Goal: Check status: Check status

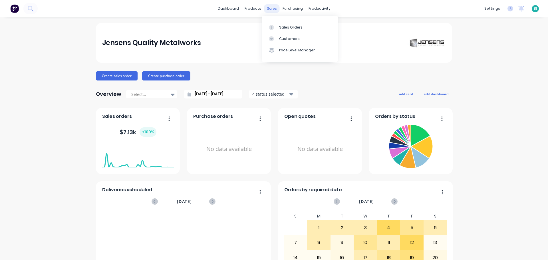
click at [267, 9] on div "sales" at bounding box center [272, 8] width 16 height 9
click at [287, 26] on div "Sales Orders" at bounding box center [290, 27] width 23 height 5
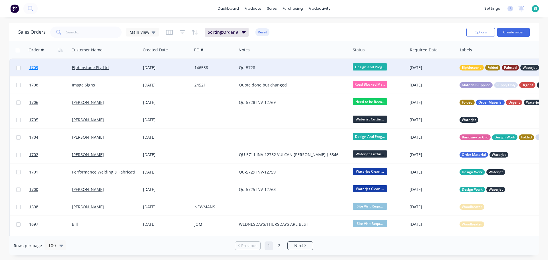
click at [60, 67] on link "1709" at bounding box center [50, 67] width 43 height 17
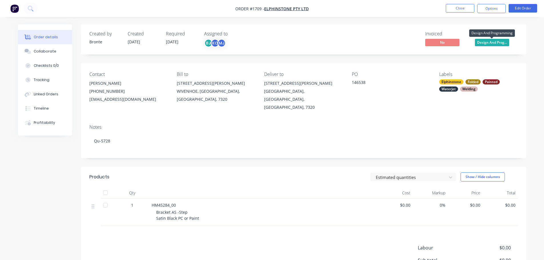
click at [505, 41] on span "Design And Prog..." at bounding box center [492, 42] width 34 height 7
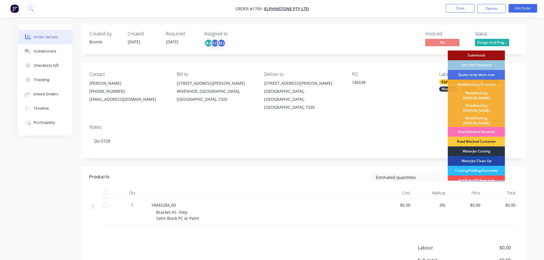
click at [474, 146] on div "Waterjet Cutting" at bounding box center [476, 151] width 57 height 10
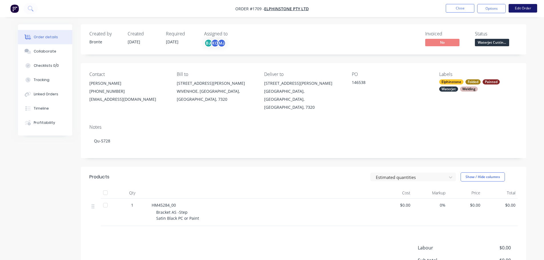
click at [525, 6] on button "Edit Order" at bounding box center [522, 8] width 29 height 9
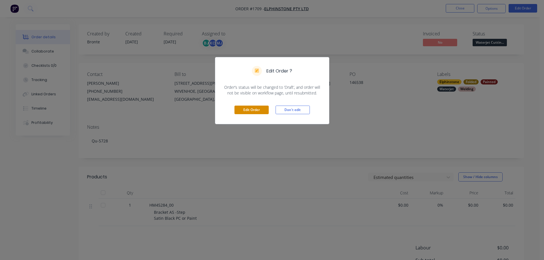
click at [239, 110] on button "Edit Order" at bounding box center [251, 110] width 34 height 9
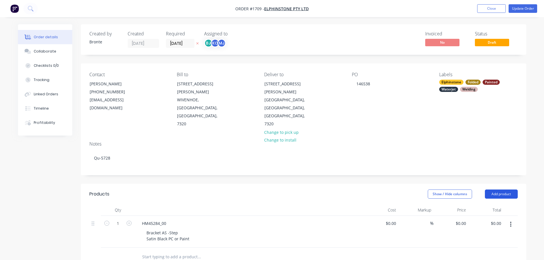
click at [505, 190] on button "Add product" at bounding box center [501, 194] width 33 height 9
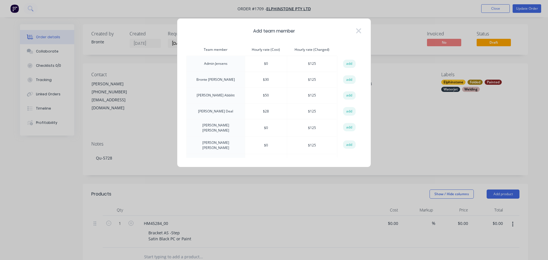
click at [348, 80] on button "add" at bounding box center [349, 79] width 13 height 9
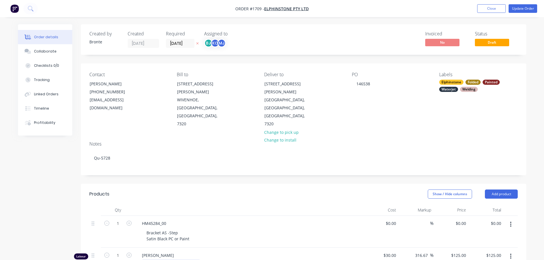
scroll to position [57, 0]
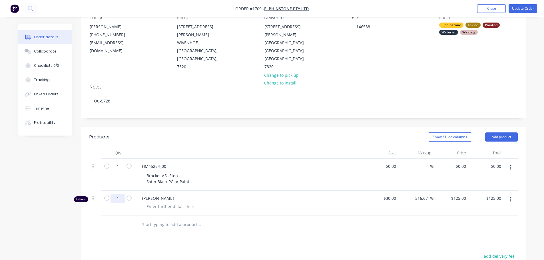
click at [124, 194] on input "1" at bounding box center [117, 198] width 15 height 9
type input "0.25"
type input "$31.25"
click at [172, 202] on div at bounding box center [171, 206] width 58 height 8
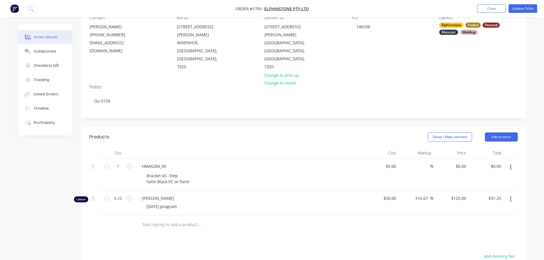
click at [251, 132] on div "Show / Hide columns Add product" at bounding box center [348, 136] width 337 height 9
click at [530, 11] on button "Update Order" at bounding box center [522, 8] width 29 height 9
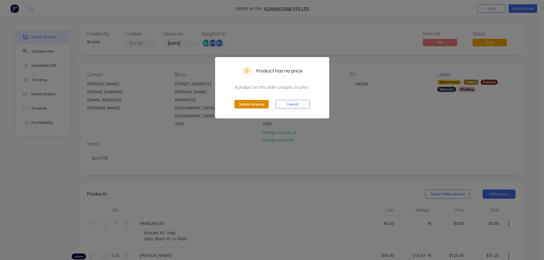
click at [255, 106] on button "Submit anyway" at bounding box center [251, 104] width 34 height 9
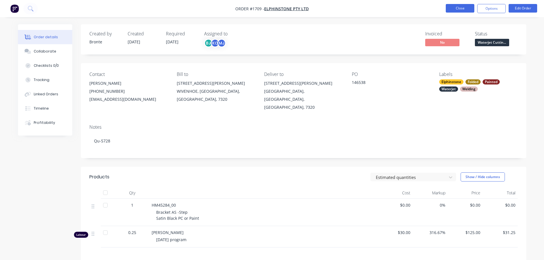
click at [458, 7] on button "Close" at bounding box center [460, 8] width 29 height 9
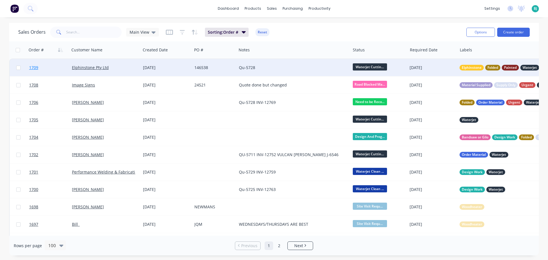
click at [58, 71] on link "1709" at bounding box center [50, 67] width 43 height 17
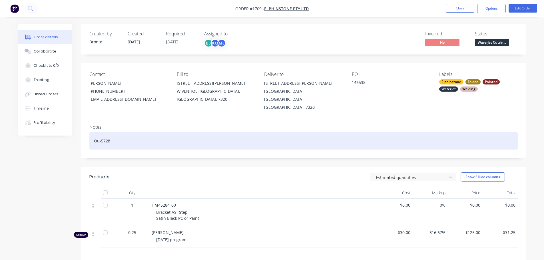
click at [160, 134] on div "Qu-5728" at bounding box center [303, 140] width 428 height 17
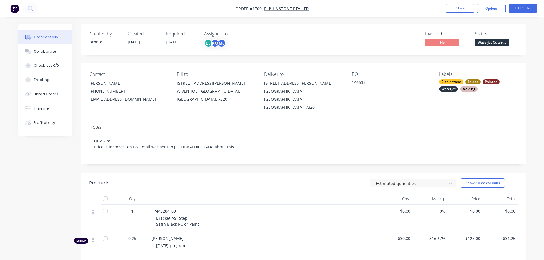
click at [190, 178] on div "Estimated quantities Show / Hide columns" at bounding box center [348, 182] width 337 height 9
click at [451, 8] on button "Close" at bounding box center [460, 8] width 29 height 9
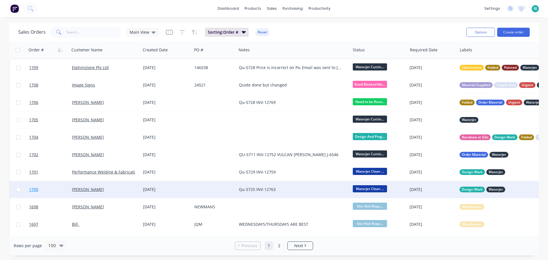
click at [61, 188] on link "1700" at bounding box center [50, 189] width 43 height 17
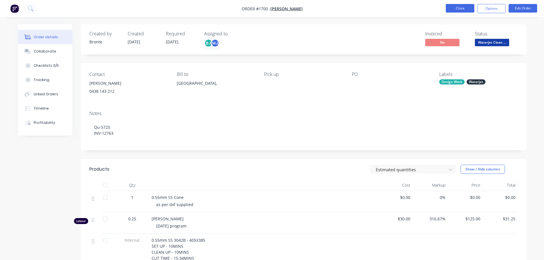
click at [460, 7] on button "Close" at bounding box center [460, 8] width 29 height 9
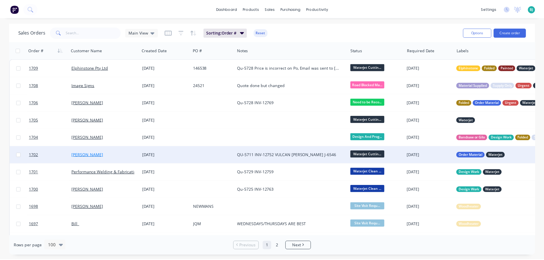
scroll to position [29, 0]
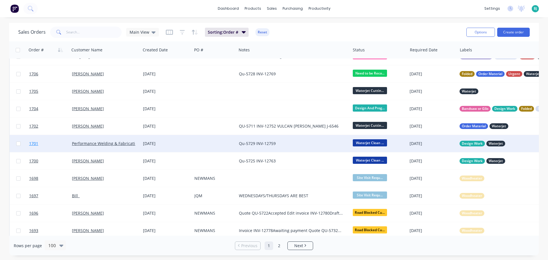
click at [59, 147] on link "1701" at bounding box center [50, 143] width 43 height 17
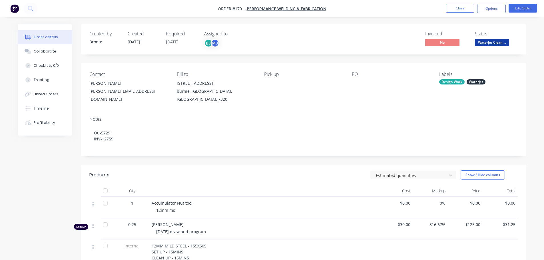
click at [499, 41] on span "Waterjet Clean ..." at bounding box center [492, 42] width 34 height 7
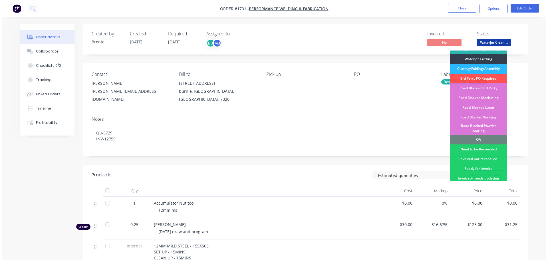
scroll to position [114, 0]
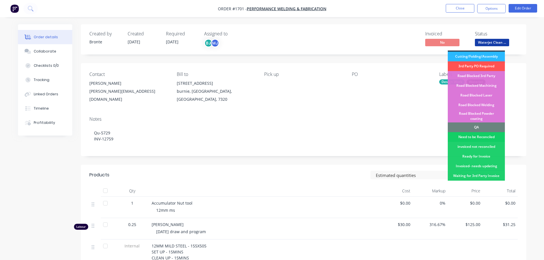
click at [487, 132] on div "Need to be Reconciled" at bounding box center [476, 137] width 57 height 10
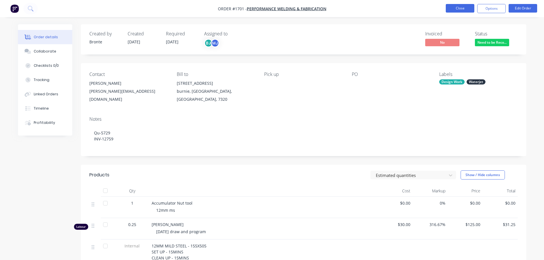
click at [467, 10] on button "Close" at bounding box center [460, 8] width 29 height 9
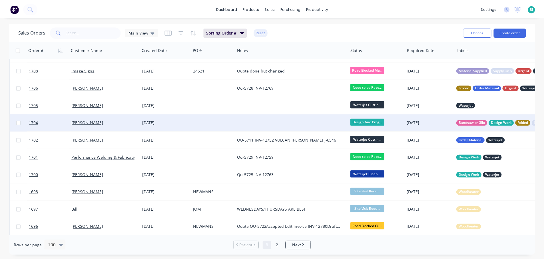
scroll to position [29, 0]
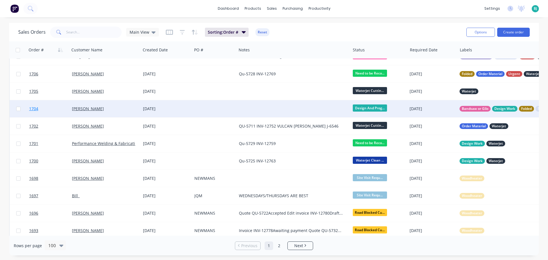
click at [56, 110] on link "1704" at bounding box center [50, 108] width 43 height 17
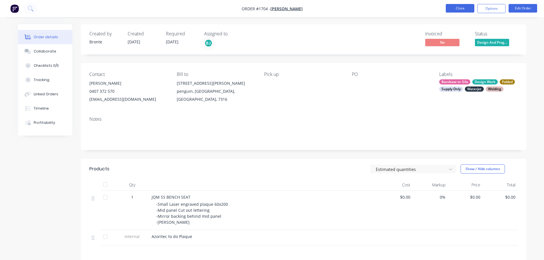
click at [468, 10] on button "Close" at bounding box center [460, 8] width 29 height 9
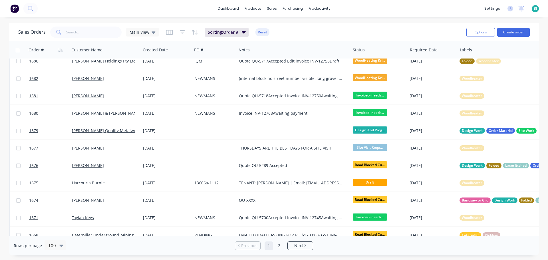
scroll to position [285, 0]
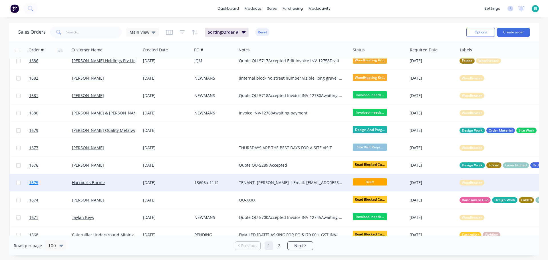
click at [63, 184] on link "1675" at bounding box center [50, 182] width 43 height 17
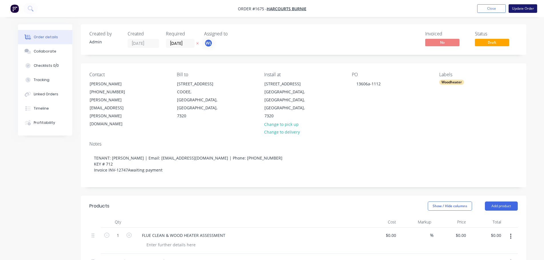
click at [517, 8] on button "Update Order" at bounding box center [522, 8] width 29 height 9
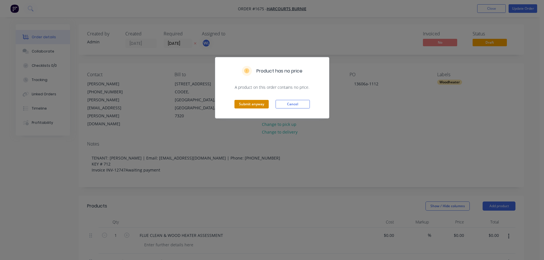
click at [261, 106] on button "Submit anyway" at bounding box center [251, 104] width 34 height 9
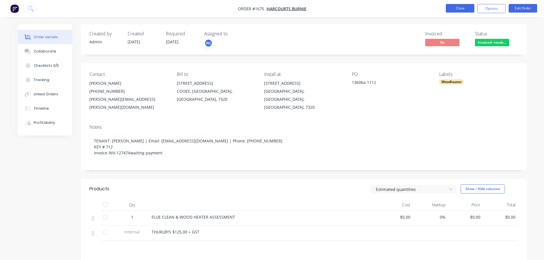
click at [458, 6] on button "Close" at bounding box center [460, 8] width 29 height 9
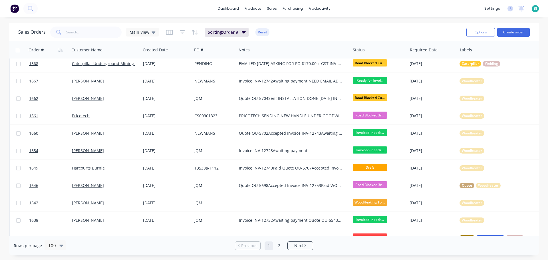
scroll to position [485, 0]
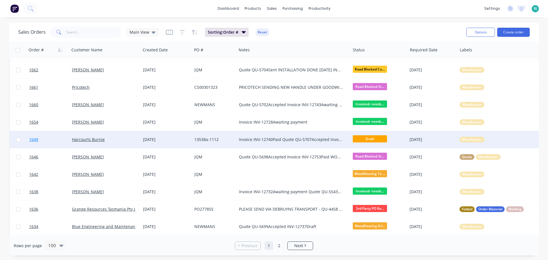
click at [60, 138] on link "1649" at bounding box center [50, 139] width 43 height 17
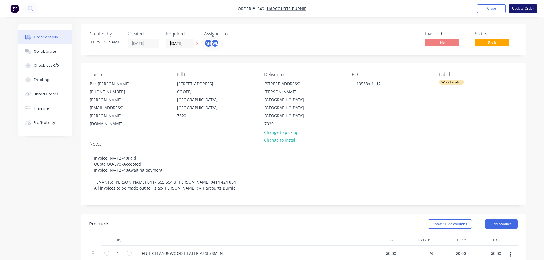
click at [526, 11] on button "Update Order" at bounding box center [522, 8] width 29 height 9
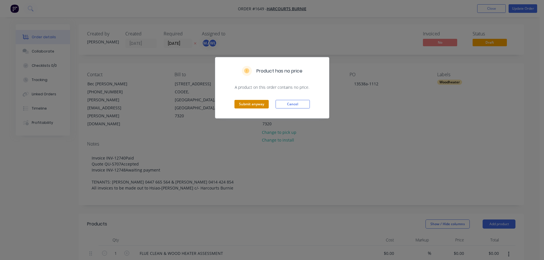
click at [259, 104] on button "Submit anyway" at bounding box center [251, 104] width 34 height 9
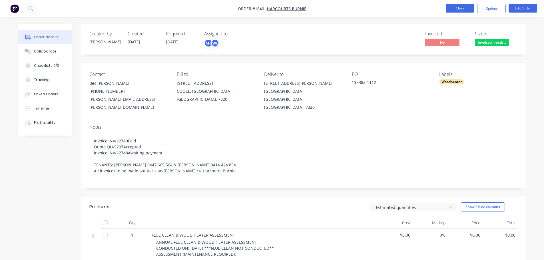
click at [459, 9] on button "Close" at bounding box center [460, 8] width 29 height 9
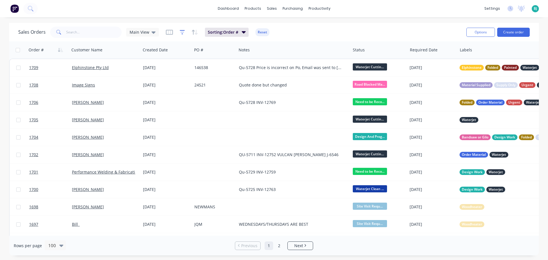
click at [182, 33] on icon "button" at bounding box center [182, 32] width 5 height 6
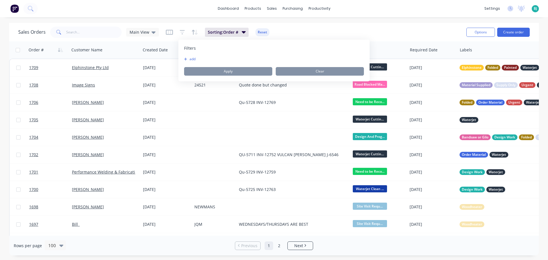
click at [187, 59] on button "add" at bounding box center [191, 59] width 14 height 5
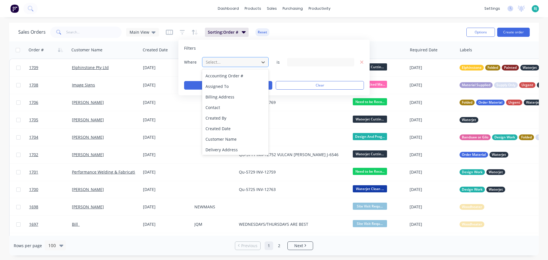
click at [238, 63] on div at bounding box center [230, 62] width 51 height 7
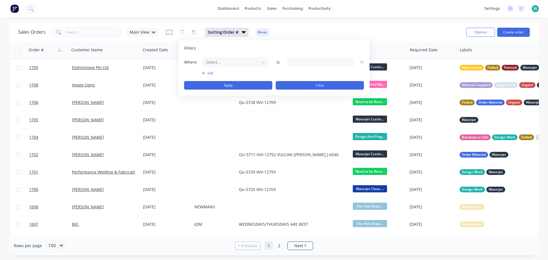
click at [306, 83] on button "Clear" at bounding box center [320, 85] width 88 height 9
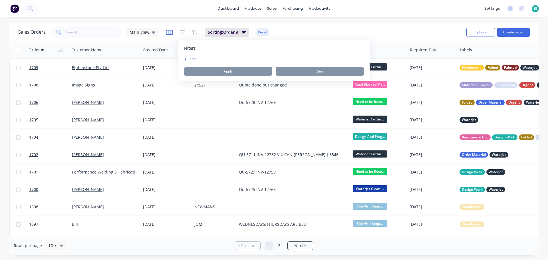
click at [169, 31] on icon "button" at bounding box center [169, 32] width 3 height 4
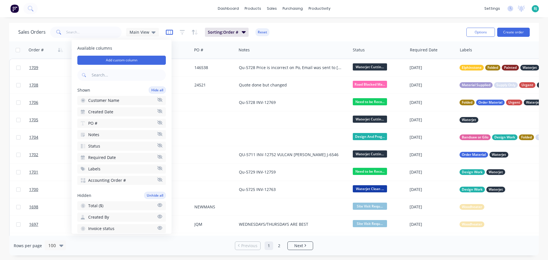
click at [168, 32] on icon "button" at bounding box center [169, 32] width 3 height 4
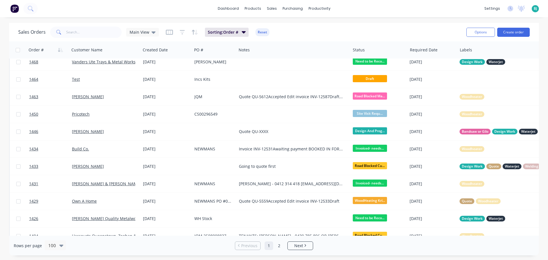
scroll to position [1370, 0]
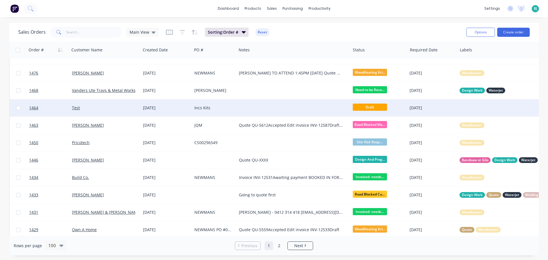
click at [325, 110] on div at bounding box center [294, 107] width 114 height 17
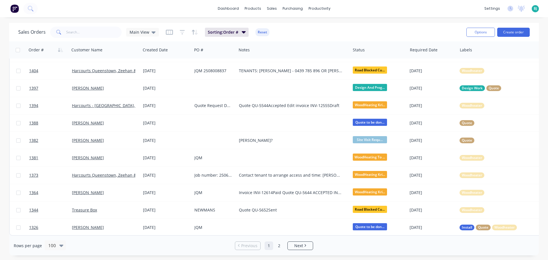
scroll to position [1567, 0]
click at [297, 243] on span "Next" at bounding box center [298, 246] width 9 height 6
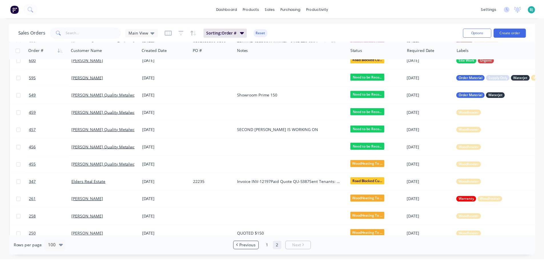
scroll to position [696, 0]
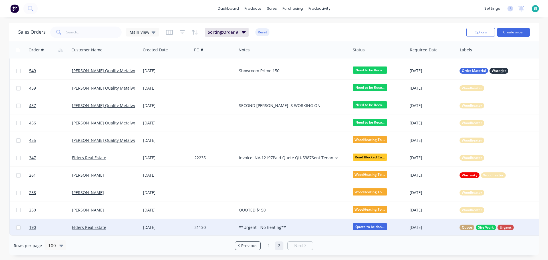
click at [176, 225] on div "[DATE]" at bounding box center [166, 228] width 47 height 6
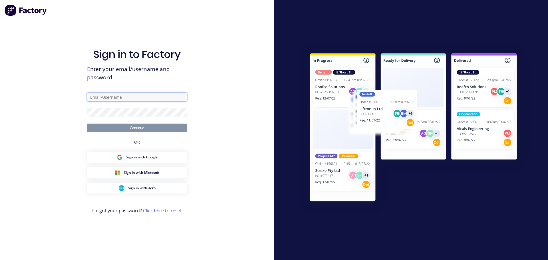
type input "[EMAIL_ADDRESS][DOMAIN_NAME]"
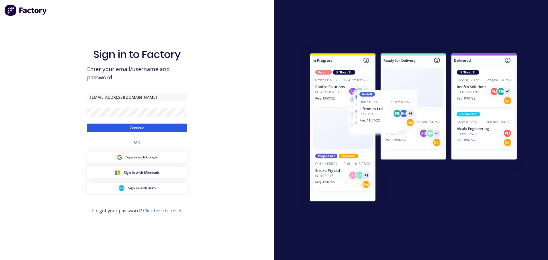
click at [174, 127] on button "Continue" at bounding box center [137, 128] width 100 height 9
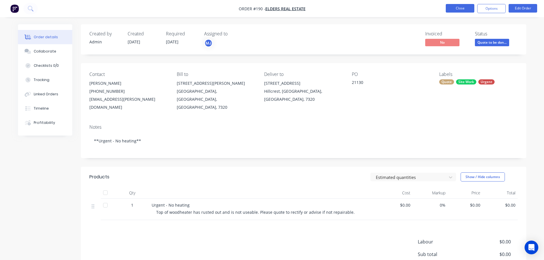
click at [456, 10] on button "Close" at bounding box center [460, 8] width 29 height 9
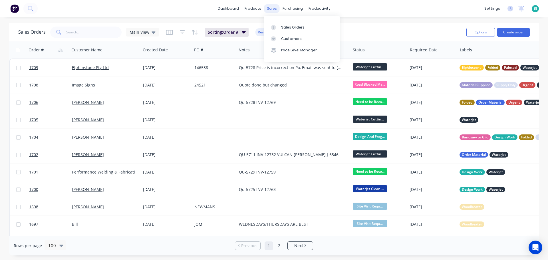
click at [275, 9] on div "sales" at bounding box center [272, 8] width 16 height 9
click at [288, 27] on div "Sales Orders" at bounding box center [292, 27] width 23 height 5
click at [409, 27] on div "Sales Orders Main View Sorting: Order # Reset" at bounding box center [240, 32] width 444 height 14
